Goal: Navigation & Orientation: Understand site structure

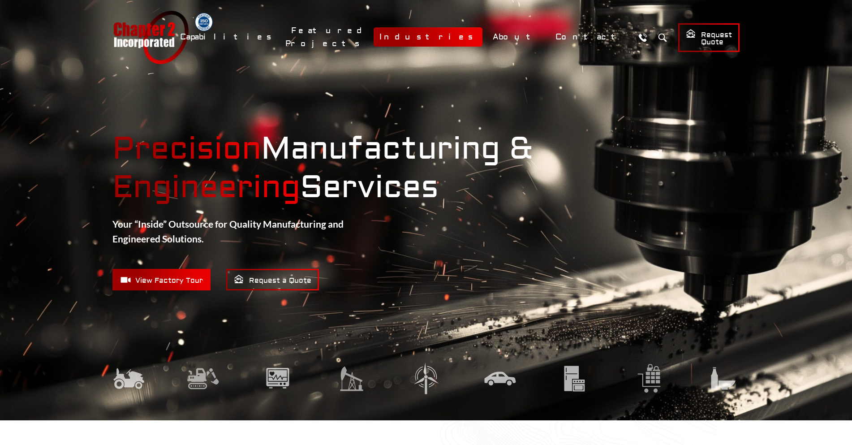
click at [483, 39] on link "Industries" at bounding box center [428, 36] width 109 height 19
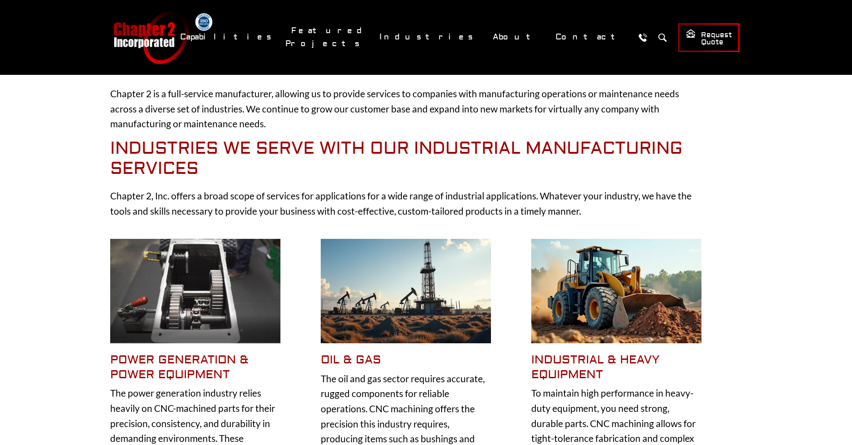
click at [232, 308] on img at bounding box center [195, 291] width 170 height 104
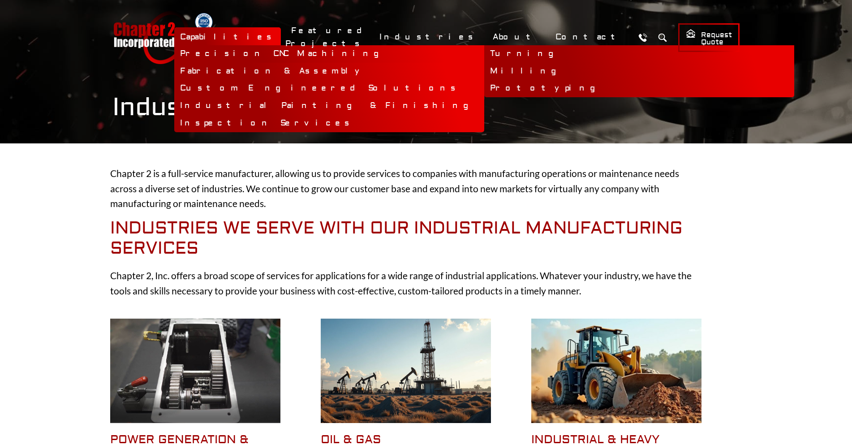
click at [341, 55] on link "Precision CNC Machining" at bounding box center [329, 53] width 310 height 17
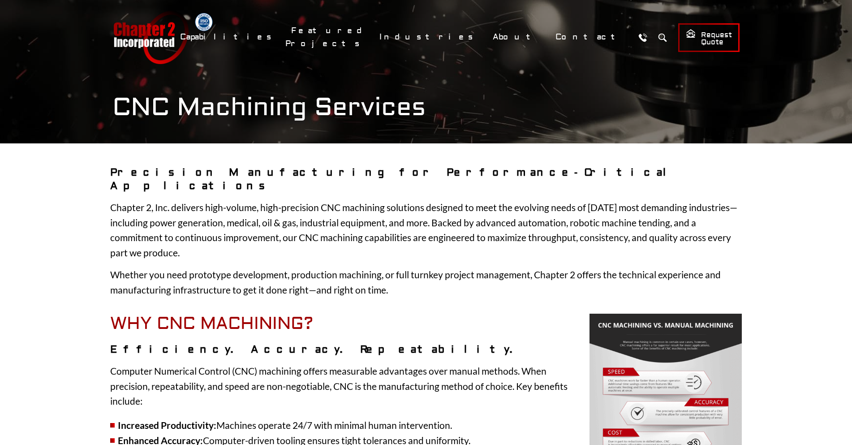
click at [167, 43] on link "Chapter 2 Incorporated" at bounding box center [150, 37] width 76 height 53
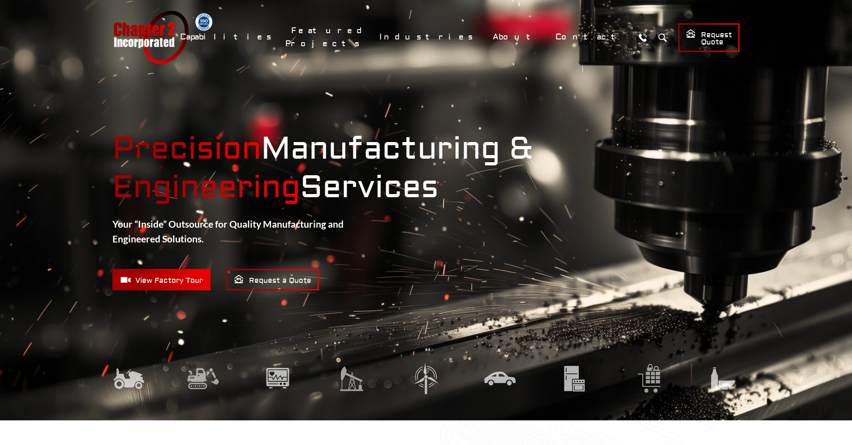
scroll to position [2, 0]
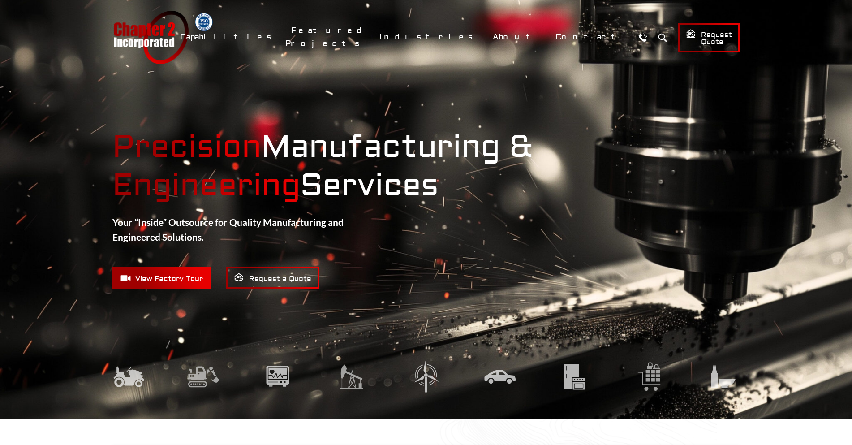
click at [606, 176] on strong "Precision Manufacturing & Engineering Services" at bounding box center [425, 166] width 627 height 77
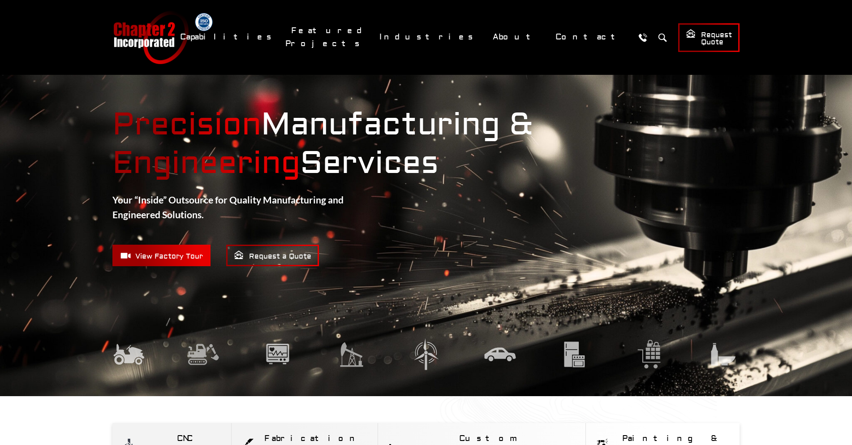
scroll to position [28, 0]
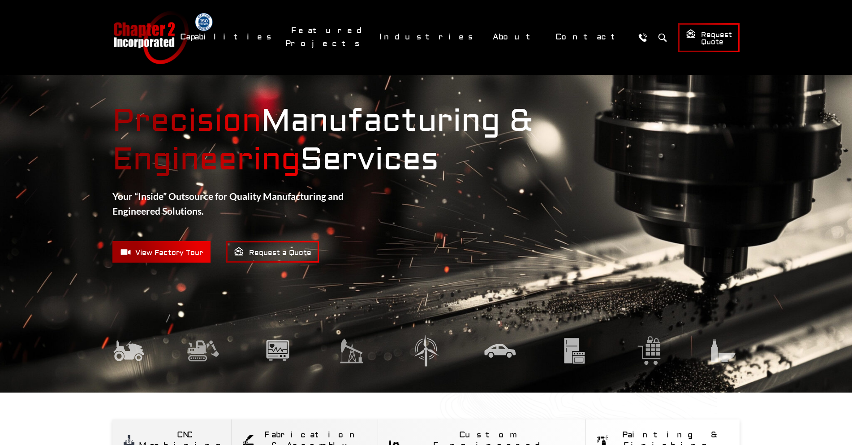
drag, startPoint x: 210, startPoint y: 370, endPoint x: 219, endPoint y: 367, distance: 9.5
click at [210, 370] on div "Precision Manufacturing & Engineering Services Your “Inside” Outsource for Qual…" at bounding box center [426, 182] width 663 height 420
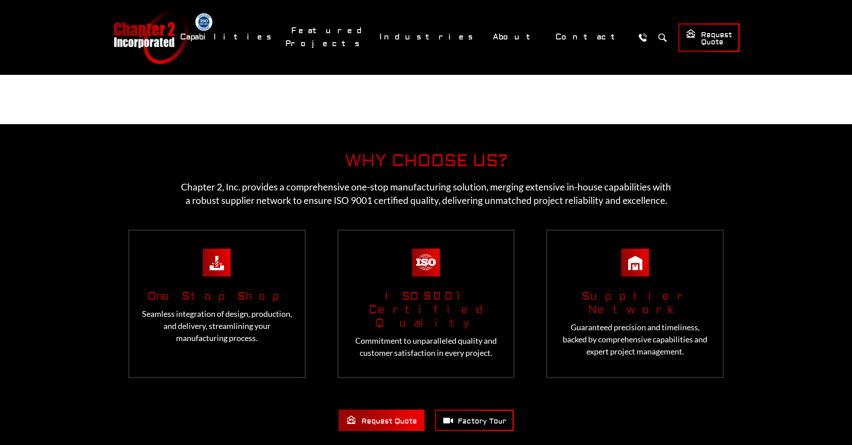
scroll to position [1642, 0]
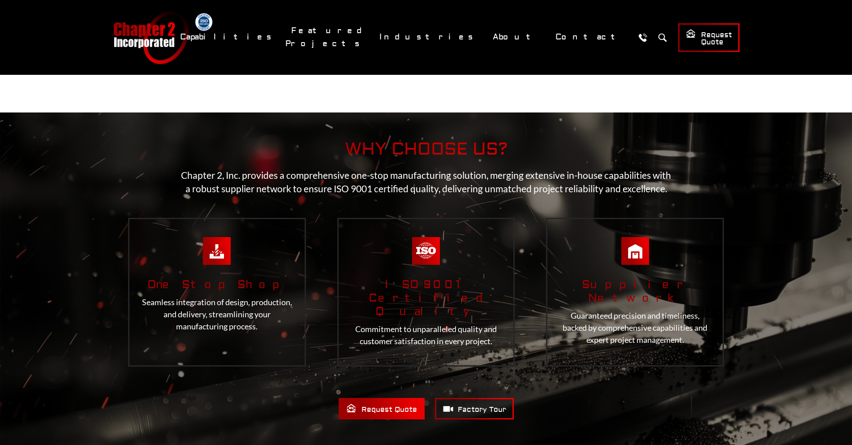
click at [439, 168] on p "Chapter 2, Inc. provides a comprehensive one-stop manufacturing solution, mergi…" at bounding box center [426, 181] width 504 height 27
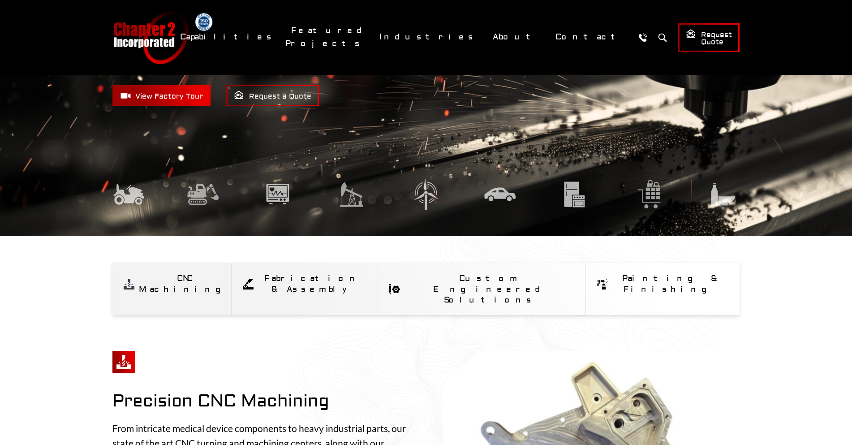
scroll to position [24, 0]
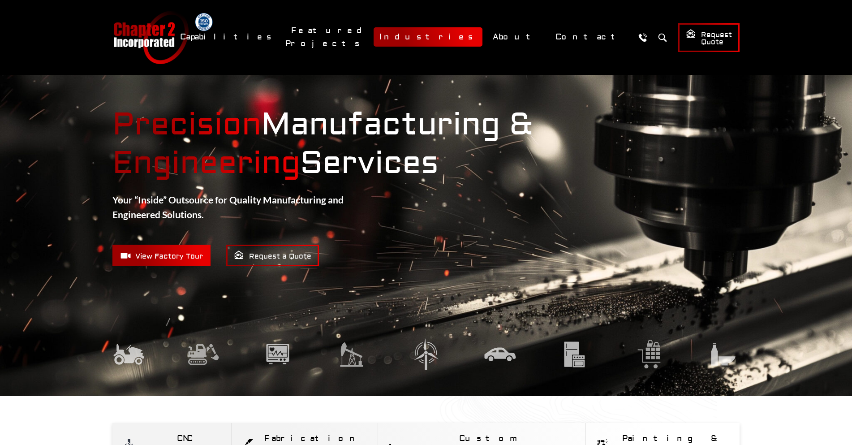
drag, startPoint x: 471, startPoint y: 39, endPoint x: 487, endPoint y: 39, distance: 15.7
click at [471, 39] on link "Industries" at bounding box center [428, 36] width 109 height 19
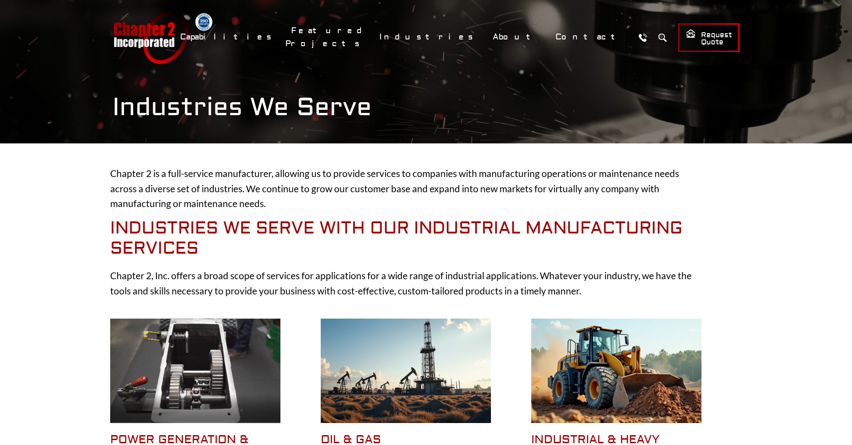
click at [162, 36] on link "Chapter 2 Incorporated" at bounding box center [150, 37] width 76 height 53
